Goal: Task Accomplishment & Management: Manage account settings

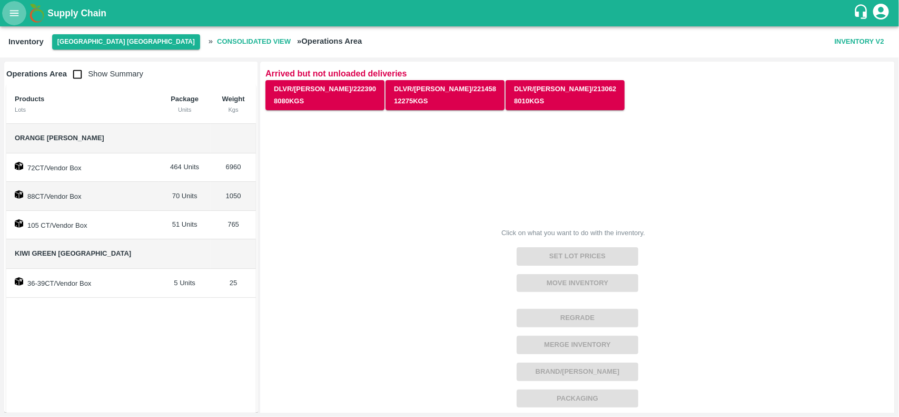
scroll to position [186, 0]
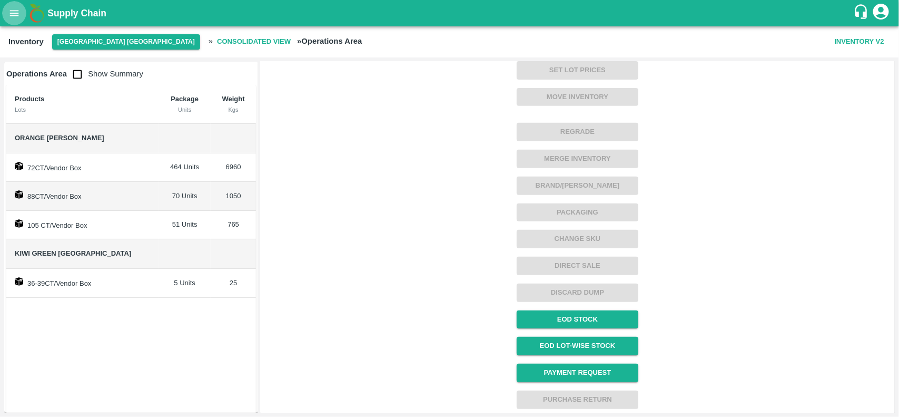
click at [7, 14] on button "open drawer" at bounding box center [14, 13] width 24 height 24
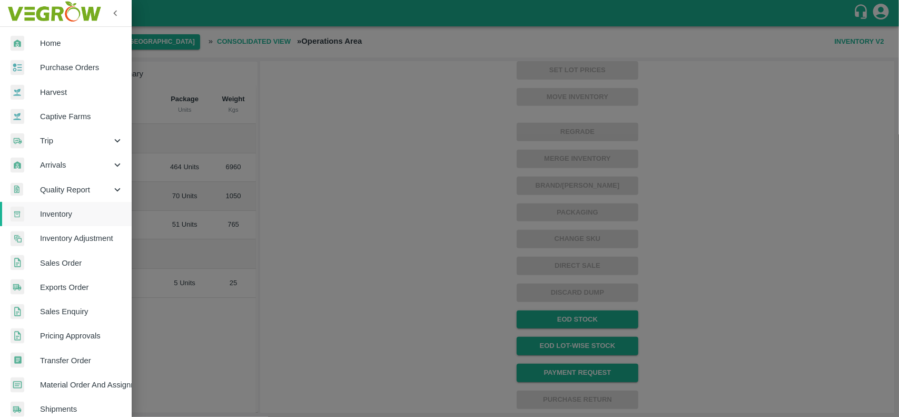
scroll to position [231, 0]
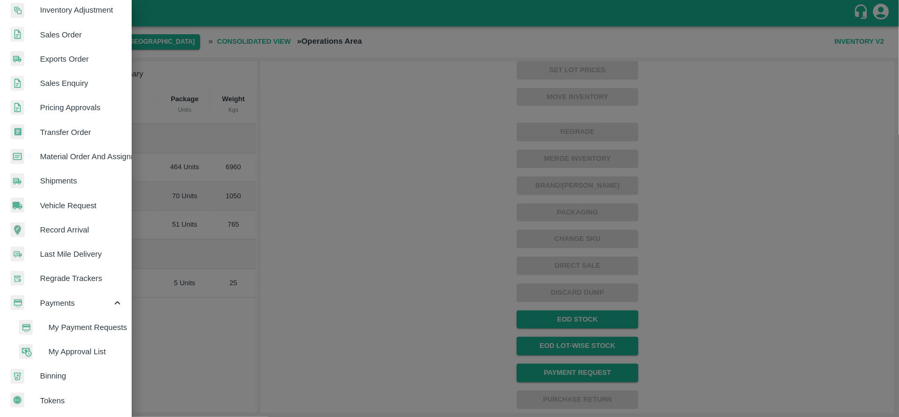
click at [61, 321] on span "My Payment Requests" at bounding box center [85, 327] width 75 height 12
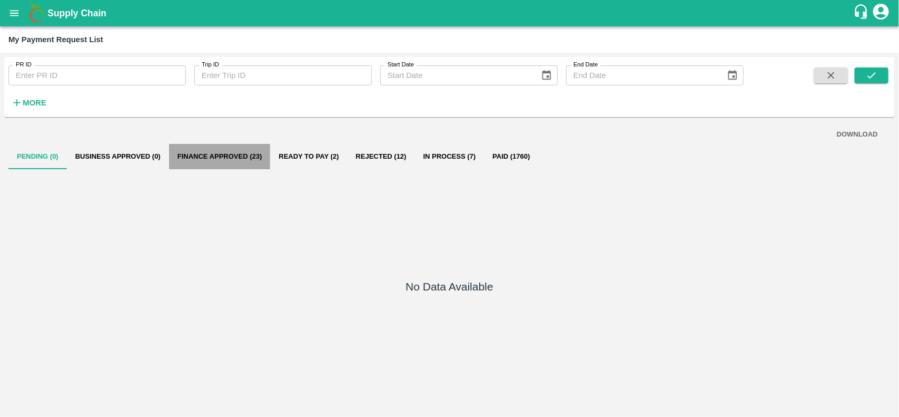
click at [204, 153] on button "Finance Approved (23)" at bounding box center [220, 156] width 102 height 25
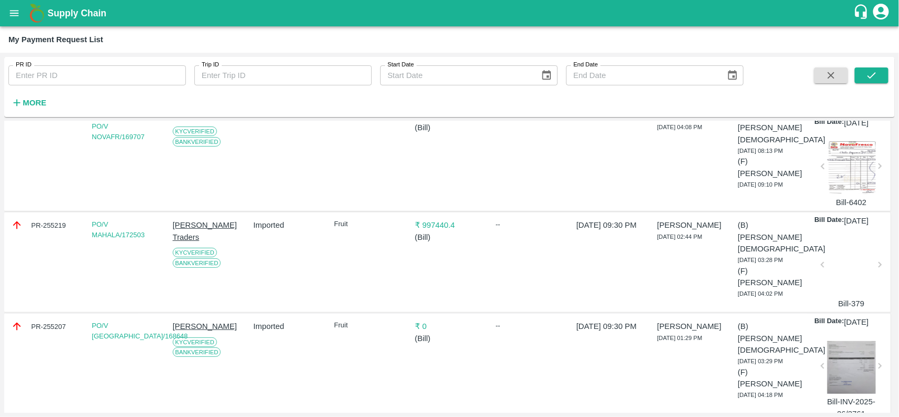
scroll to position [0, 0]
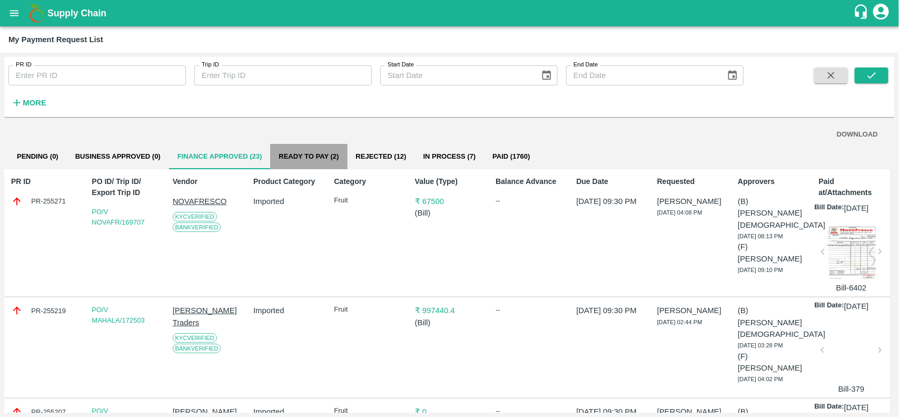
click at [293, 156] on button "Ready To Pay (2)" at bounding box center [308, 156] width 77 height 25
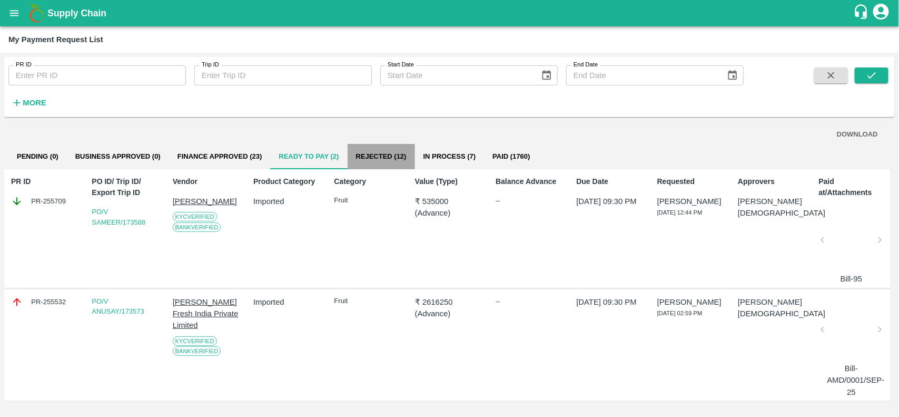
click at [376, 157] on button "Rejected (12)" at bounding box center [381, 156] width 67 height 25
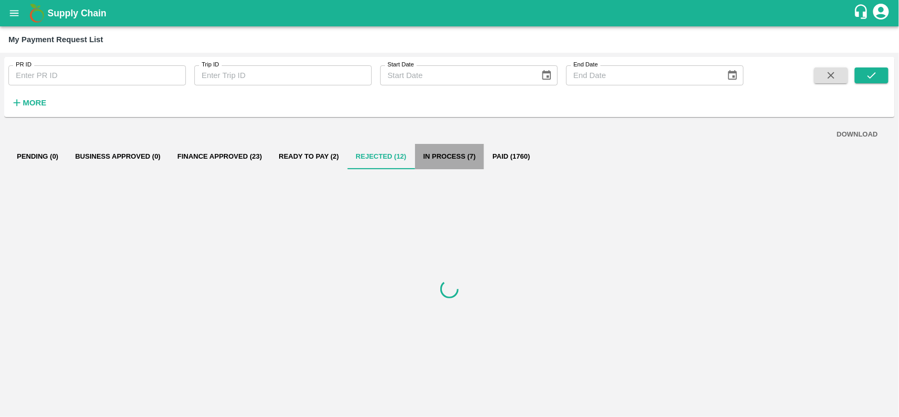
click at [438, 160] on button "In Process (7)" at bounding box center [450, 156] width 70 height 25
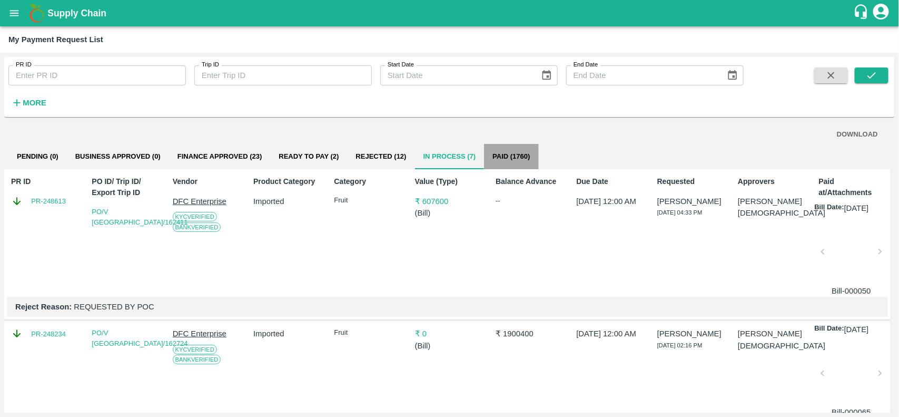
click at [496, 162] on button "Paid (1760)" at bounding box center [511, 156] width 54 height 25
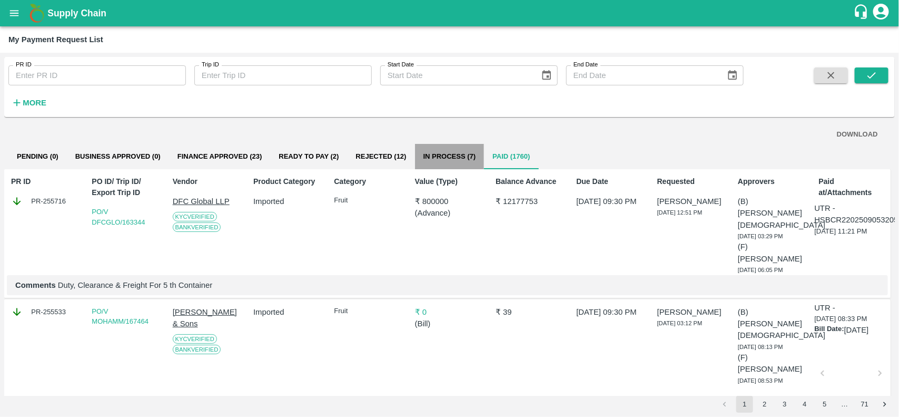
click at [459, 161] on button "In Process (7)" at bounding box center [450, 156] width 70 height 25
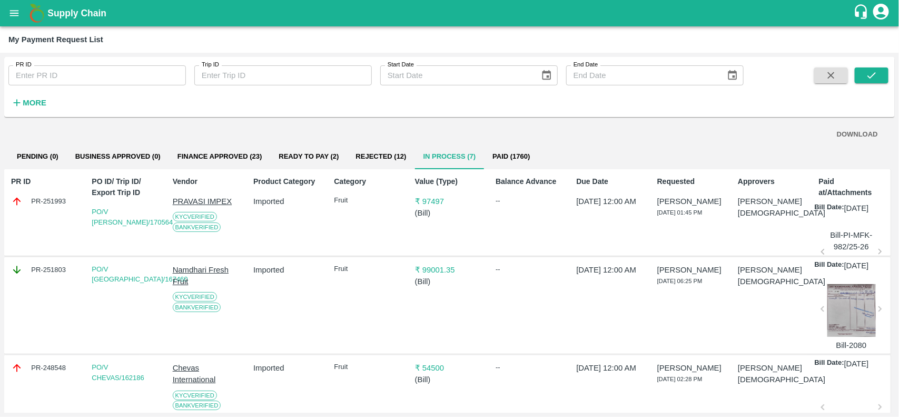
click at [504, 162] on button "Paid (1760)" at bounding box center [511, 156] width 54 height 25
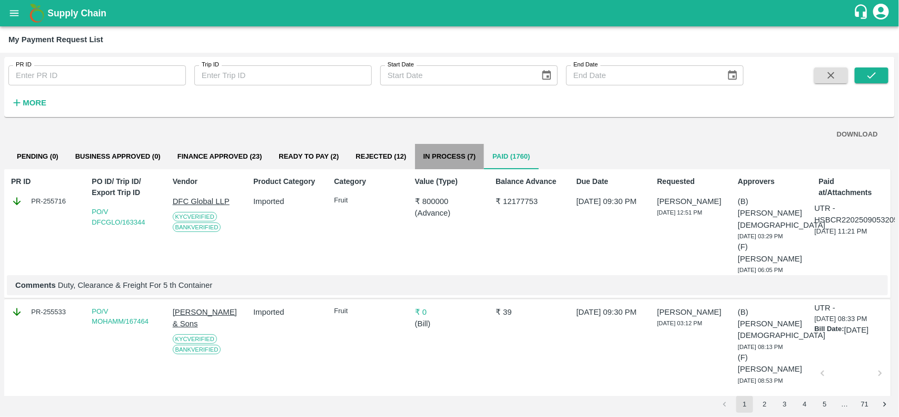
click at [443, 164] on button "In Process (7)" at bounding box center [450, 156] width 70 height 25
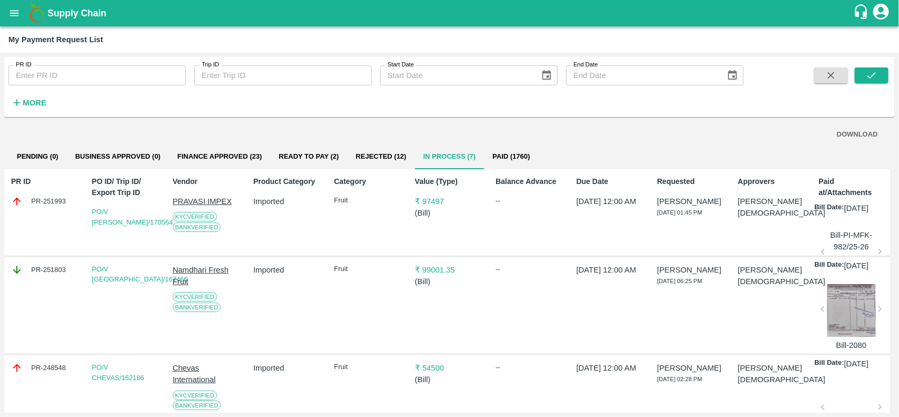
click at [443, 164] on button "In Process (7)" at bounding box center [450, 156] width 70 height 25
